Goal: Information Seeking & Learning: Compare options

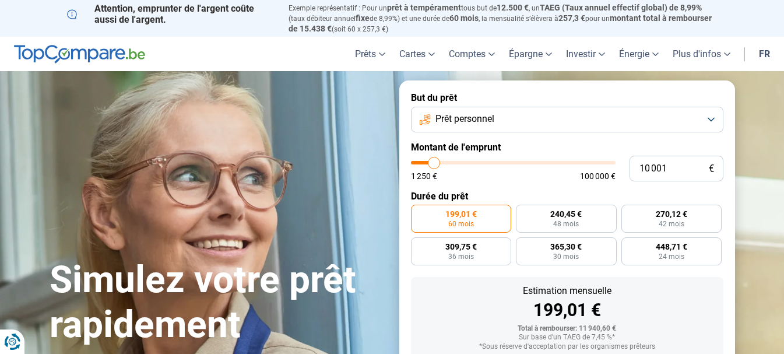
type input "13 500"
type input "13500"
type input "20 250"
type input "20250"
type input "31 750"
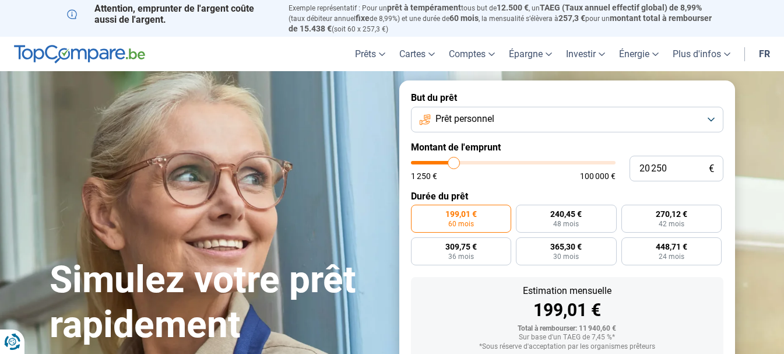
type input "31750"
type input "46 750"
type input "46750"
type input "63 750"
type input "63750"
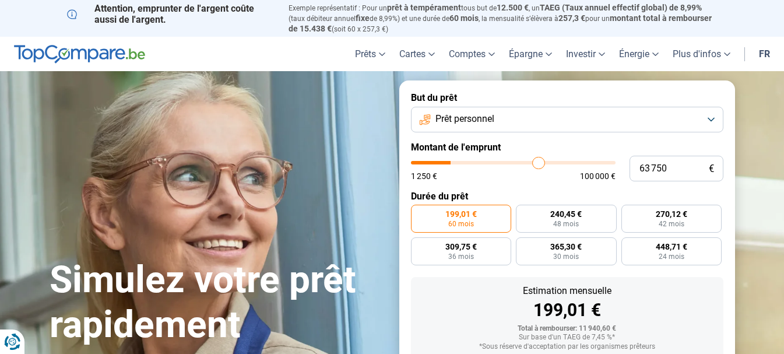
type input "78 750"
type input "78750"
type input "93 000"
type input "93000"
type input "100 000"
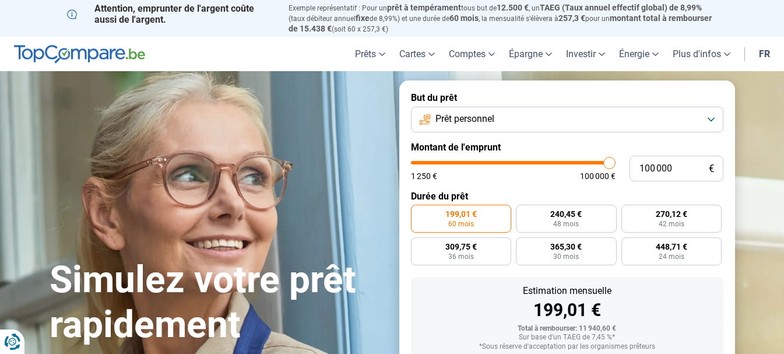
drag, startPoint x: 436, startPoint y: 160, endPoint x: 631, endPoint y: 154, distance: 194.7
type input "100000"
click at [615, 161] on input "range" at bounding box center [513, 162] width 205 height 3
radio input "false"
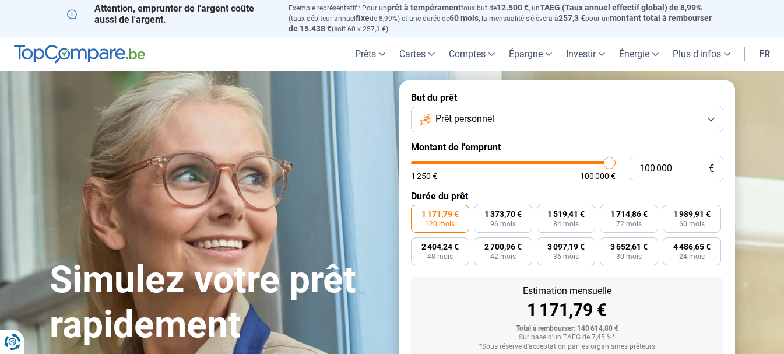
scroll to position [74, 0]
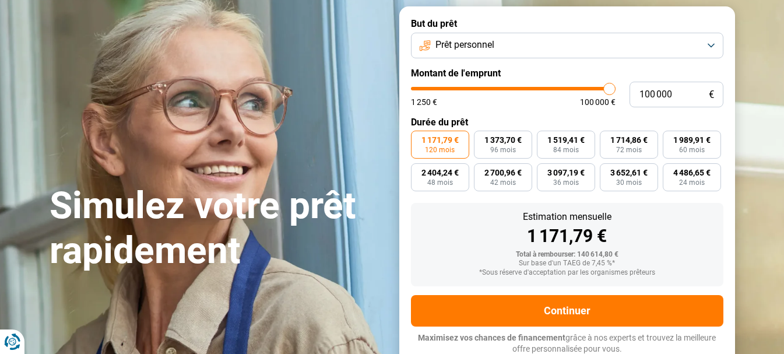
type input "98 500"
type input "98500"
type input "97 750"
type input "97750"
type input "97 250"
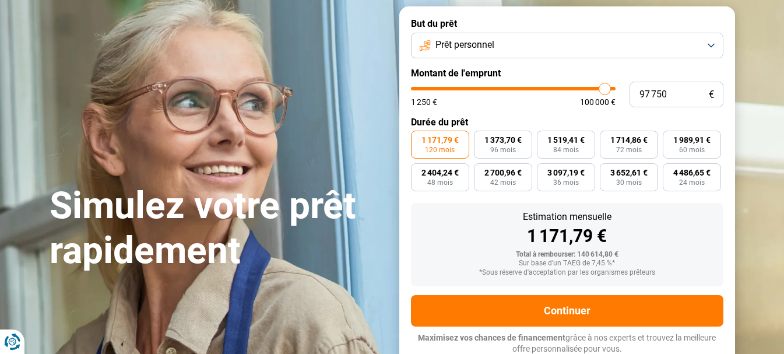
type input "97250"
type input "96 250"
type input "96250"
type input "96 000"
type input "96000"
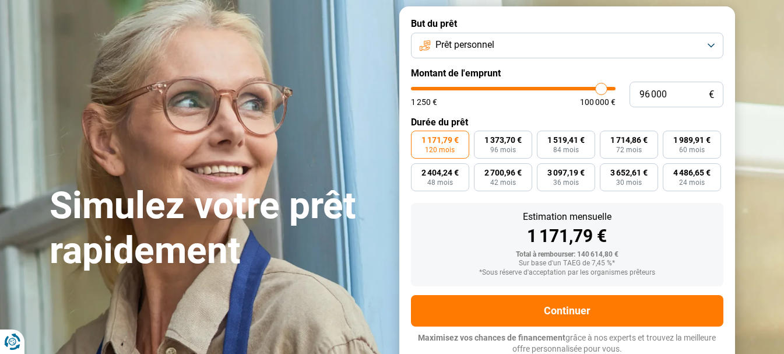
type input "95 000"
type input "95000"
type input "94 750"
type input "94750"
type input "94 250"
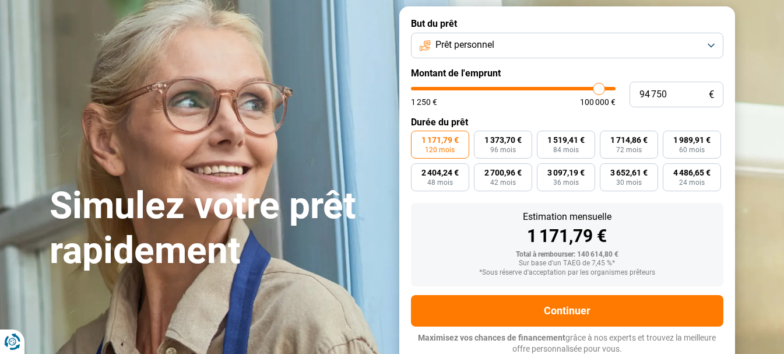
type input "94250"
type input "92 750"
type input "92750"
type input "91 500"
type input "91500"
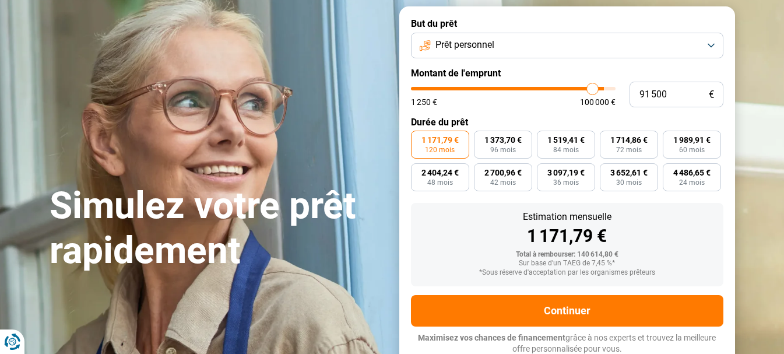
type input "89 750"
type input "89750"
type input "88 500"
type input "88500"
type input "86 750"
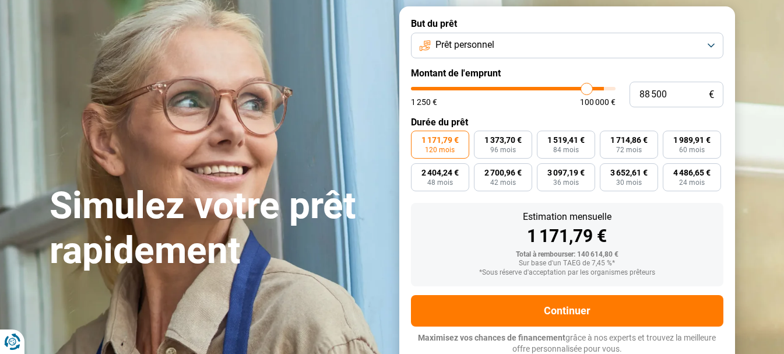
type input "86750"
type input "85 750"
type input "85750"
type input "85 250"
type input "85250"
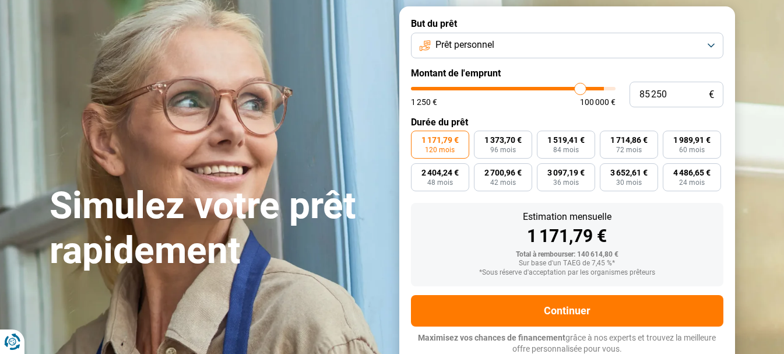
type input "85 000"
type input "85000"
type input "84 500"
type input "84500"
type input "84 250"
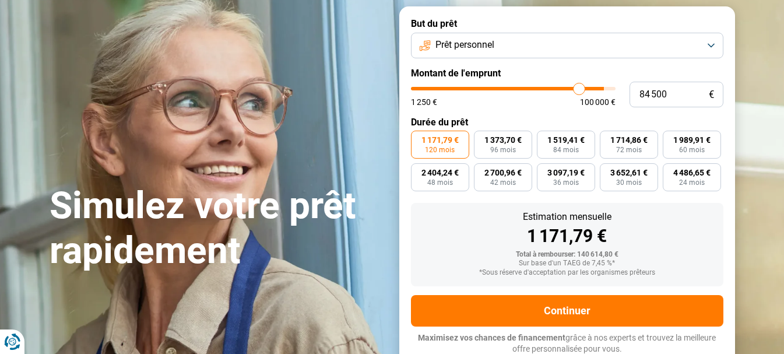
type input "84250"
type input "84 000"
type input "84000"
type input "83 250"
type input "83250"
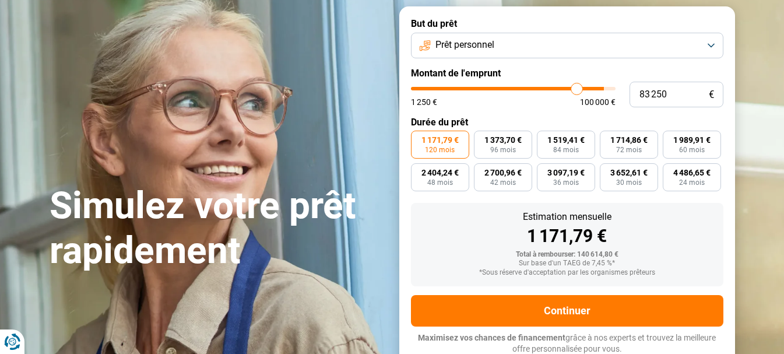
type input "81 500"
type input "81500"
type input "79 750"
type input "79750"
type input "78 000"
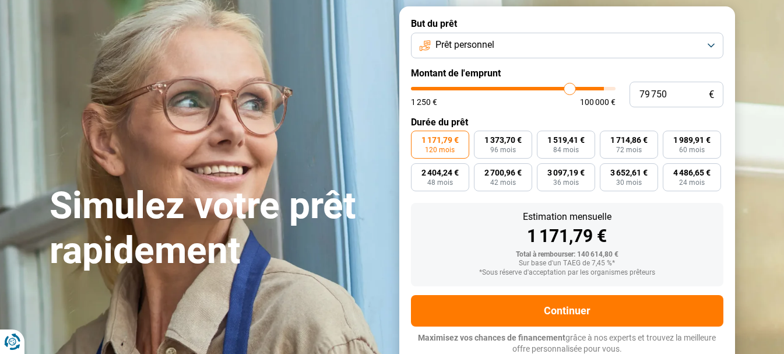
type input "78000"
type input "76 250"
type input "76250"
type input "74 750"
type input "74750"
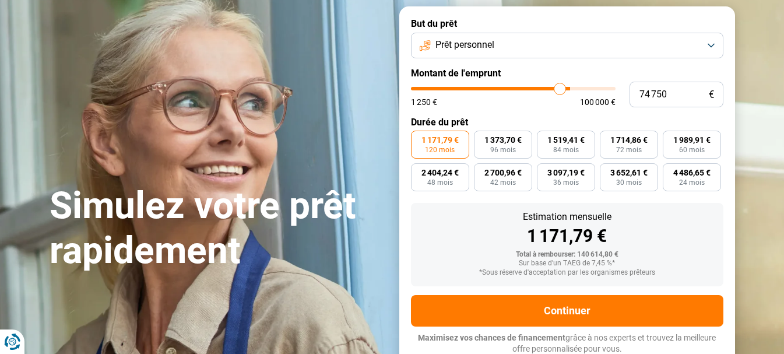
type input "72 750"
type input "72750"
type input "72 500"
type input "72500"
type input "72 250"
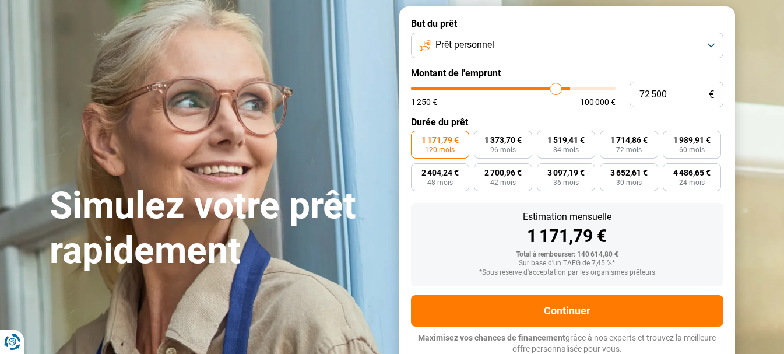
type input "72250"
type input "72 000"
type input "72000"
type input "71 750"
type input "71750"
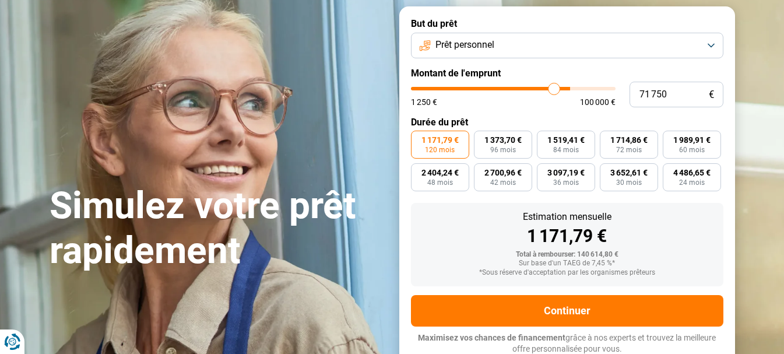
type input "71 250"
type input "71250"
type input "70 250"
type input "70250"
type input "68 750"
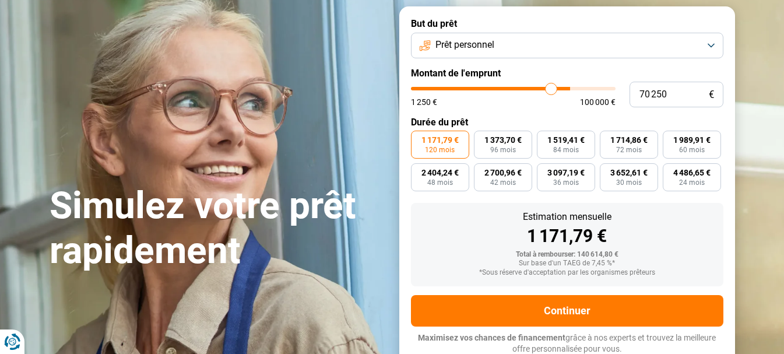
type input "68750"
type input "67 500"
type input "67500"
type input "66 000"
type input "66000"
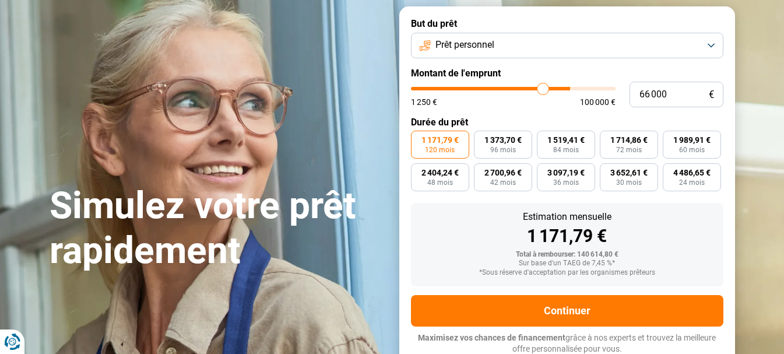
type input "63 750"
type input "63750"
type input "61 750"
type input "61750"
type input "60 250"
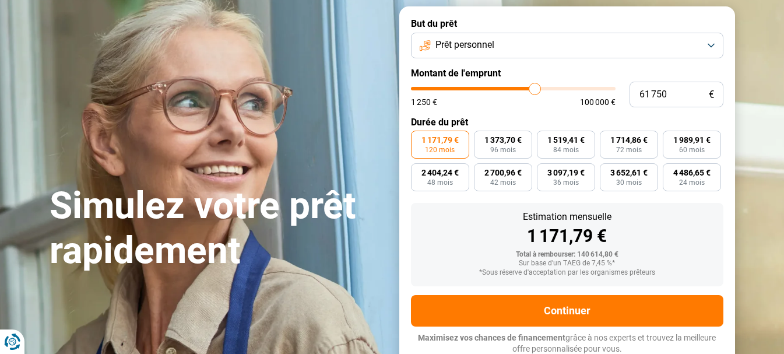
type input "60250"
type input "59 000"
type input "59000"
type input "58 500"
drag, startPoint x: 607, startPoint y: 86, endPoint x: 528, endPoint y: 89, distance: 78.7
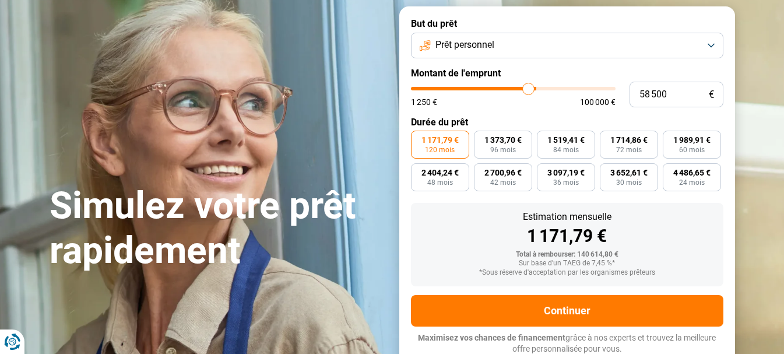
type input "58500"
click at [528, 89] on input "range" at bounding box center [513, 88] width 205 height 3
type input "57 750"
type input "57750"
type input "57 500"
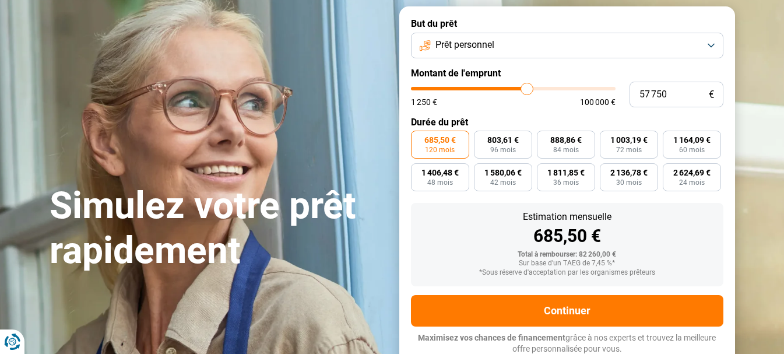
type input "57500"
type input "57 250"
type input "57250"
type input "57 000"
type input "57000"
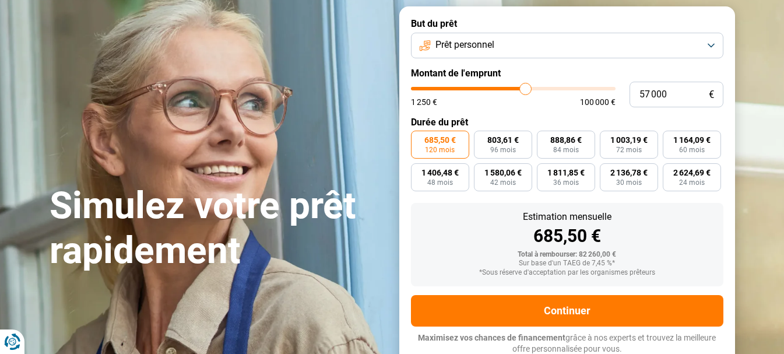
type input "56 500"
type input "56500"
type input "56 000"
type input "56000"
type input "55 500"
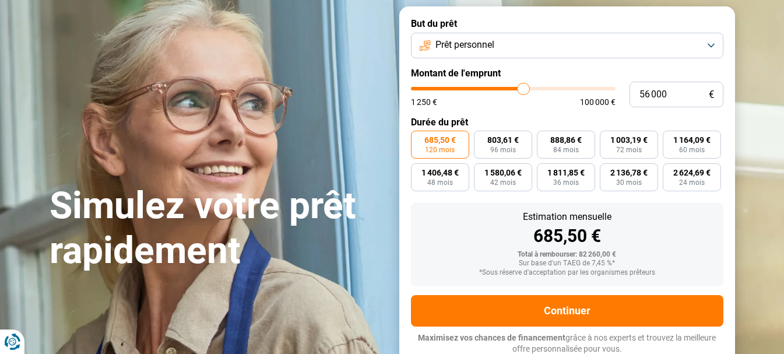
type input "55500"
type input "55 000"
type input "55000"
type input "54 750"
type input "54750"
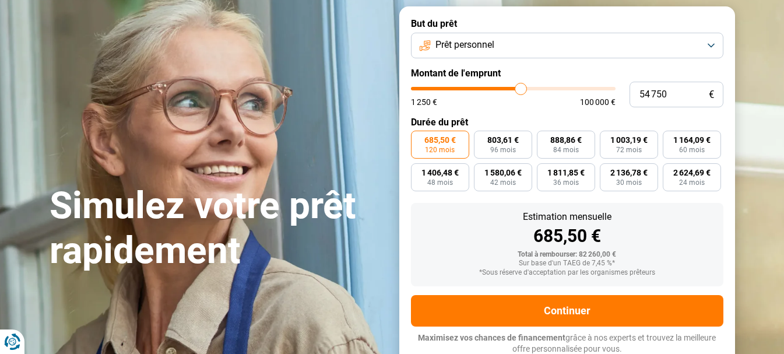
type input "54 500"
type input "54500"
type input "54 250"
type input "54250"
type input "54 000"
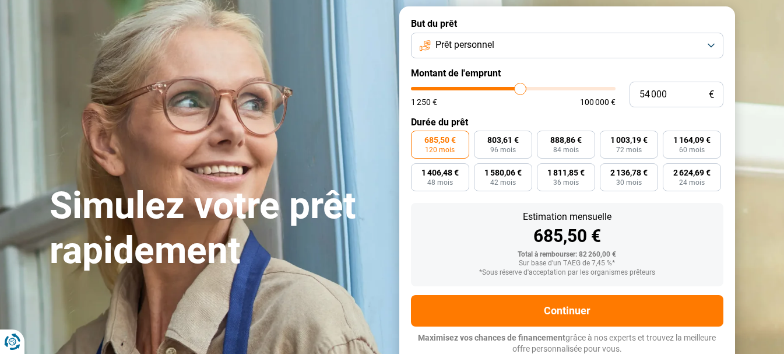
type input "54000"
type input "53 250"
type input "53250"
type input "53 000"
type input "53000"
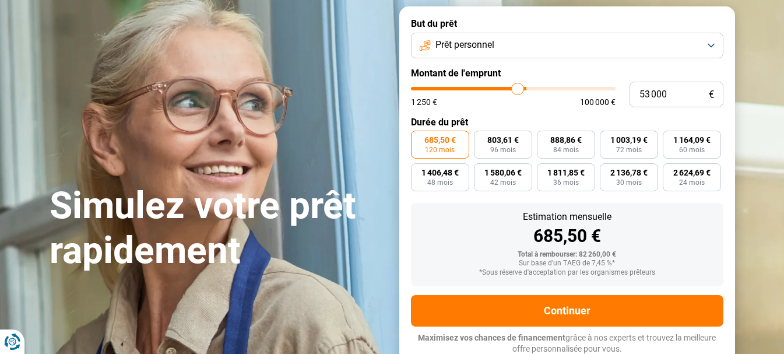
type input "52 750"
type input "52750"
type input "52 500"
type input "52500"
type input "52 000"
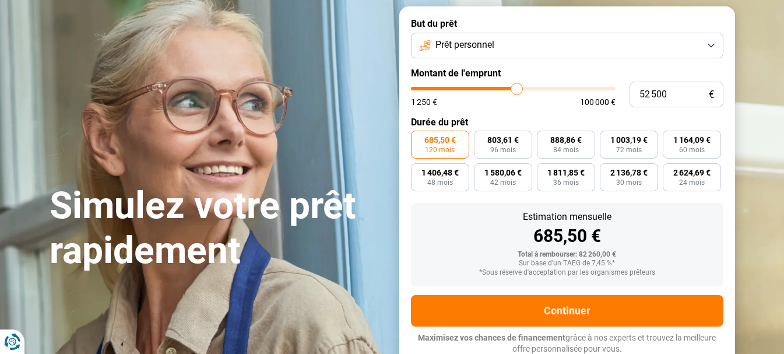
type input "52000"
type input "51 750"
drag, startPoint x: 528, startPoint y: 89, endPoint x: 515, endPoint y: 93, distance: 13.5
type input "51750"
click at [515, 90] on input "range" at bounding box center [513, 88] width 205 height 3
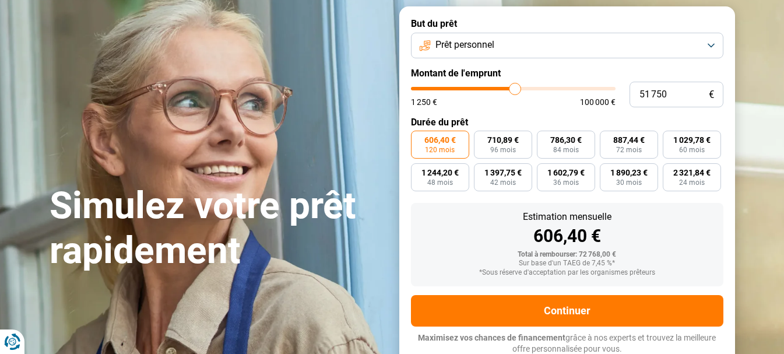
type input "51 000"
type input "51000"
type input "47 500"
type input "47500"
type input "41 500"
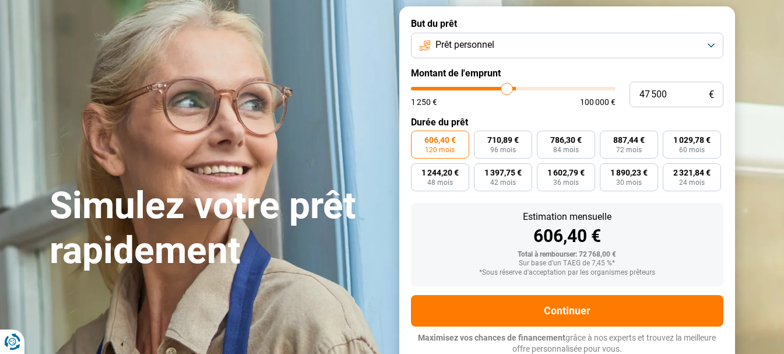
type input "41500"
type input "32 250"
type input "32250"
type input "27 250"
type input "27250"
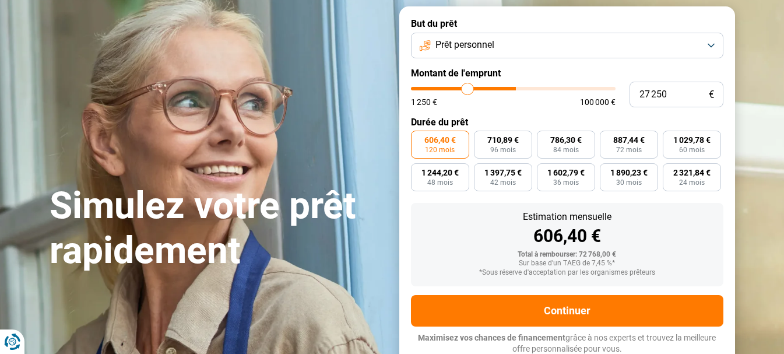
type input "25 000"
type input "25000"
type input "24 750"
drag, startPoint x: 515, startPoint y: 93, endPoint x: 463, endPoint y: 94, distance: 52.5
type input "24750"
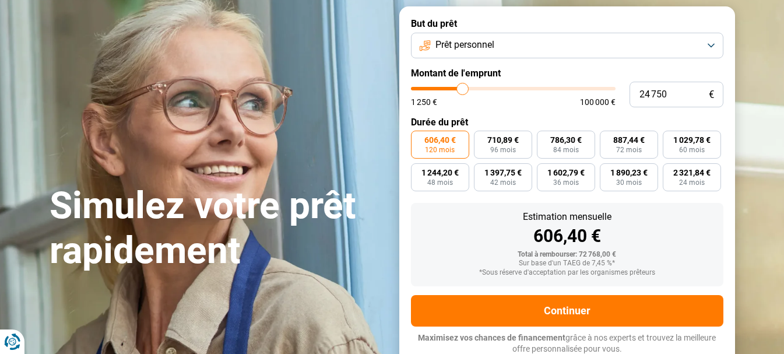
click at [463, 90] on input "range" at bounding box center [513, 88] width 205 height 3
type input "25 250"
type input "25250"
type input "25 750"
type input "25750"
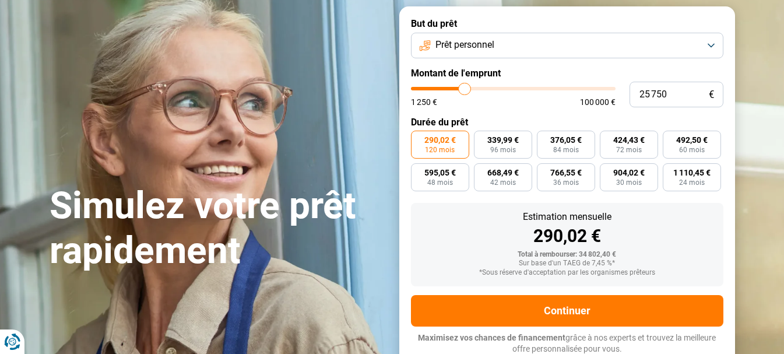
type input "26 000"
type input "26000"
type input "26 250"
type input "26250"
type input "26 500"
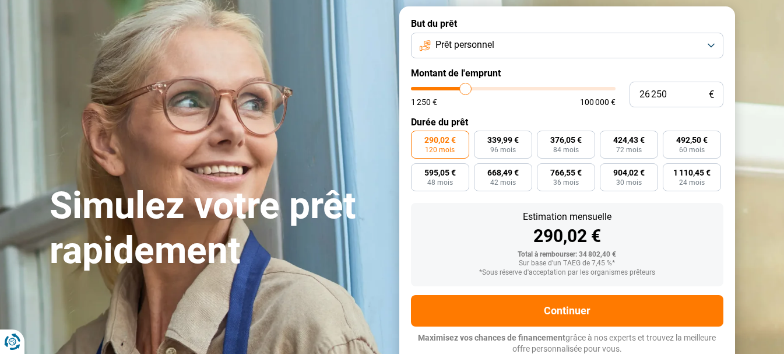
type input "26500"
type input "26 750"
type input "26750"
type input "27 250"
type input "27250"
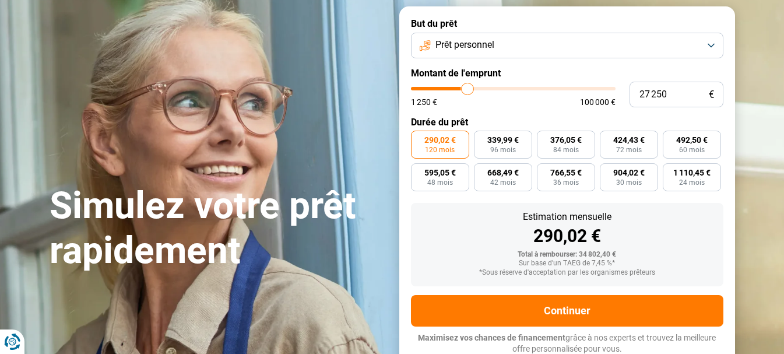
type input "27 500"
type input "27500"
type input "27 750"
type input "27750"
type input "28 000"
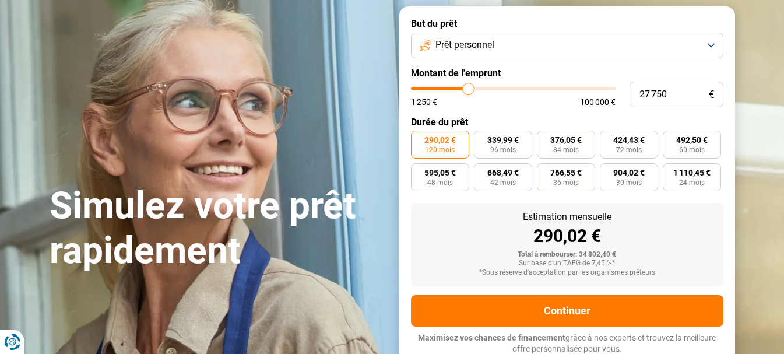
type input "28000"
type input "28 250"
type input "28250"
type input "28 750"
type input "28750"
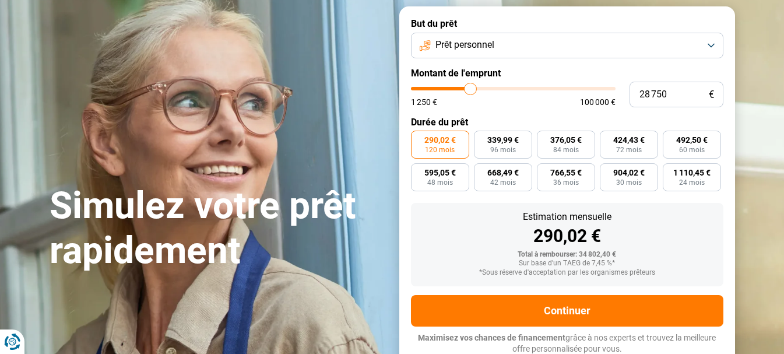
type input "29 000"
type input "29000"
type input "29 250"
type input "29250"
type input "29 500"
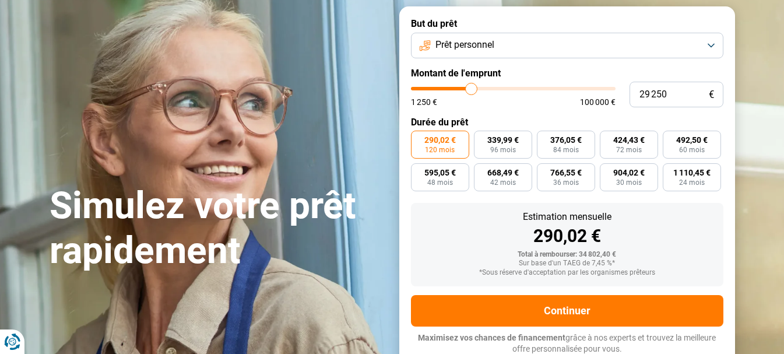
type input "29500"
type input "29 750"
type input "29750"
type input "30 500"
type input "30500"
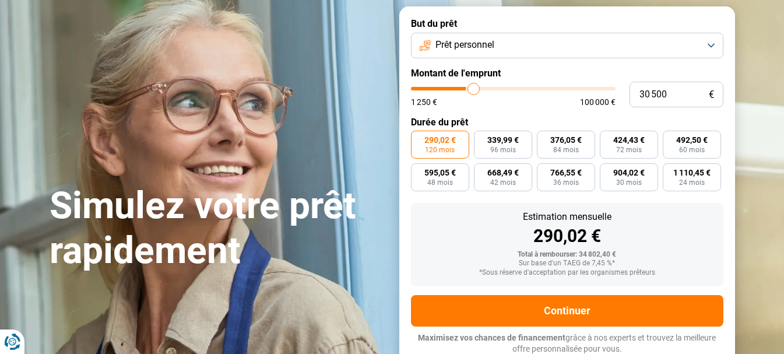
type input "30 750"
type input "30750"
type input "31 000"
type input "31000"
type input "31 750"
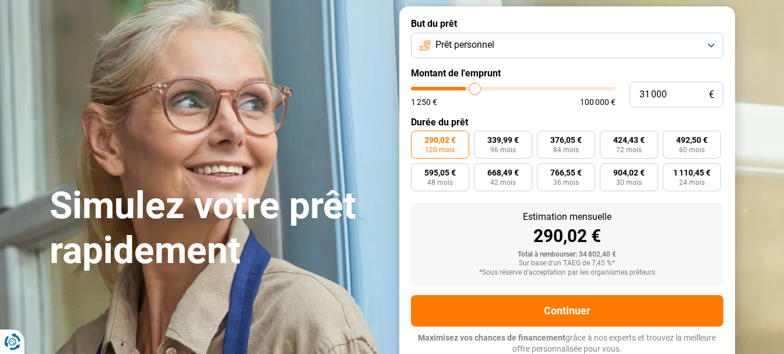
type input "31750"
type input "32 000"
drag, startPoint x: 463, startPoint y: 86, endPoint x: 477, endPoint y: 86, distance: 13.4
type input "32000"
click at [477, 87] on input "range" at bounding box center [513, 88] width 205 height 3
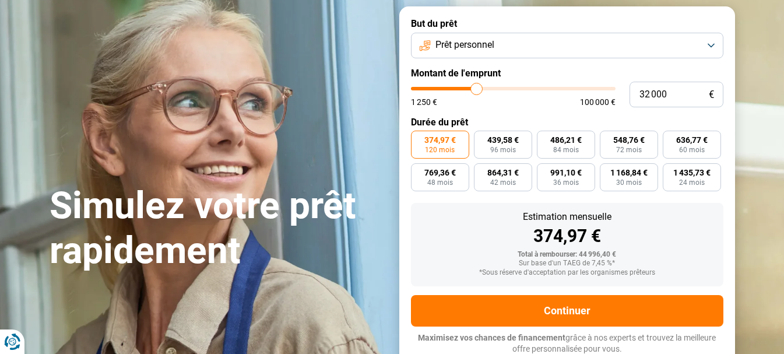
type input "32 500"
type input "32500"
type input "33 500"
type input "33500"
type input "34 000"
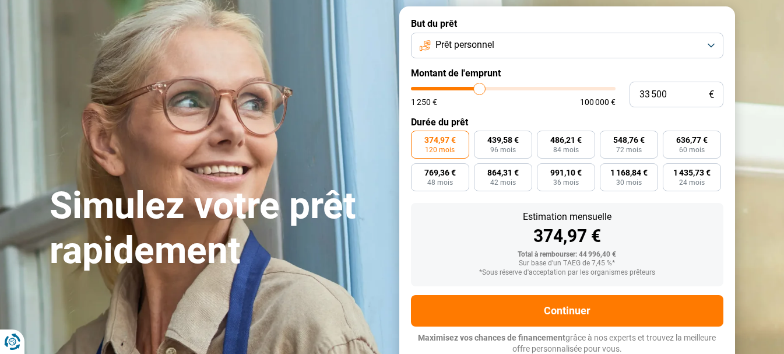
type input "34000"
type input "34 250"
type input "34250"
type input "35 000"
type input "35000"
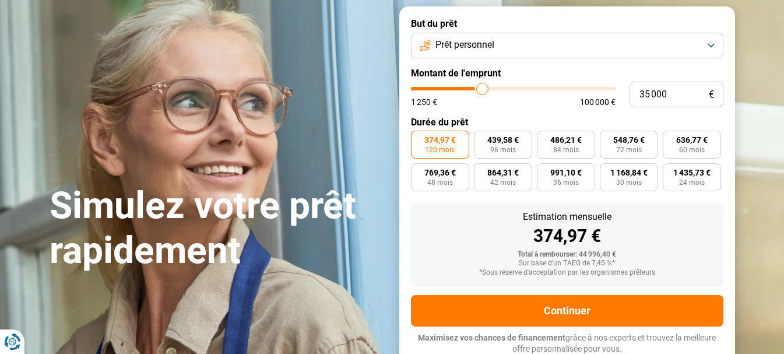
type input "35 250"
drag, startPoint x: 477, startPoint y: 86, endPoint x: 507, endPoint y: 83, distance: 30.4
click at [507, 87] on input "range" at bounding box center [513, 88] width 205 height 3
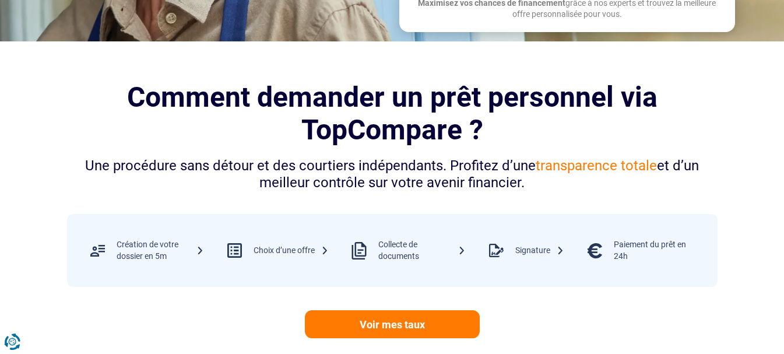
scroll to position [424, 0]
